Goal: Task Accomplishment & Management: Use online tool/utility

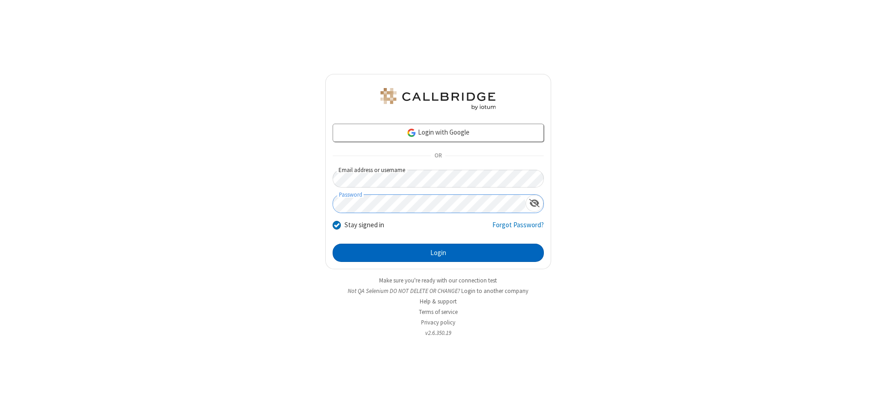
click at [438, 253] on button "Login" at bounding box center [438, 253] width 211 height 18
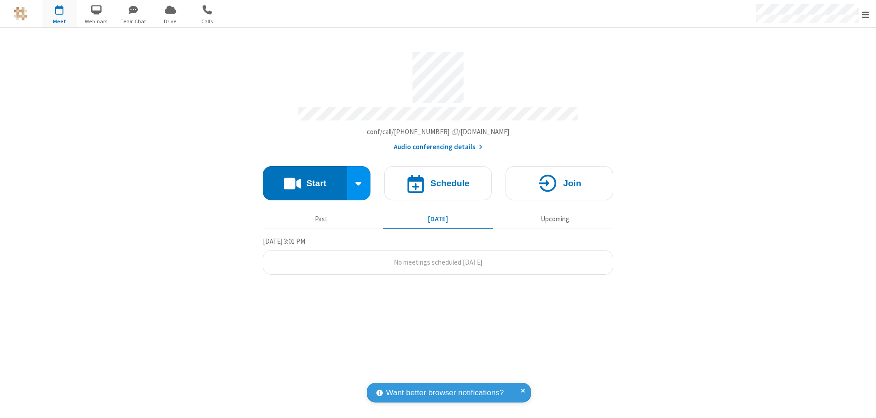
click at [305, 179] on button "Start" at bounding box center [305, 183] width 84 height 34
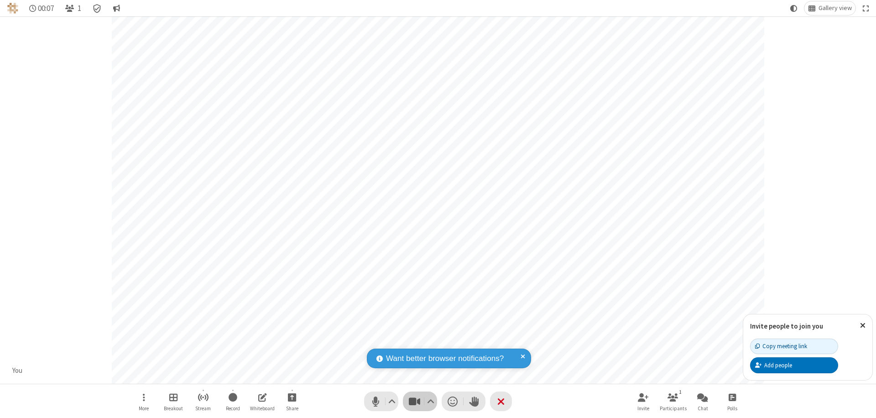
click at [414, 401] on span "Stop video (⌘+Shift+V)" at bounding box center [414, 401] width 14 height 13
click at [414, 401] on span "Start video (⌘+Shift+V)" at bounding box center [414, 401] width 14 height 13
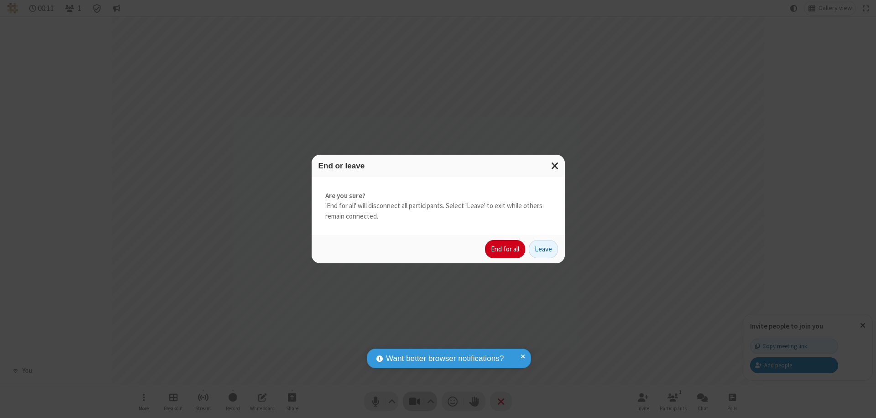
click at [506, 249] on button "End for all" at bounding box center [505, 249] width 40 height 18
